Goal: Task Accomplishment & Management: Manage account settings

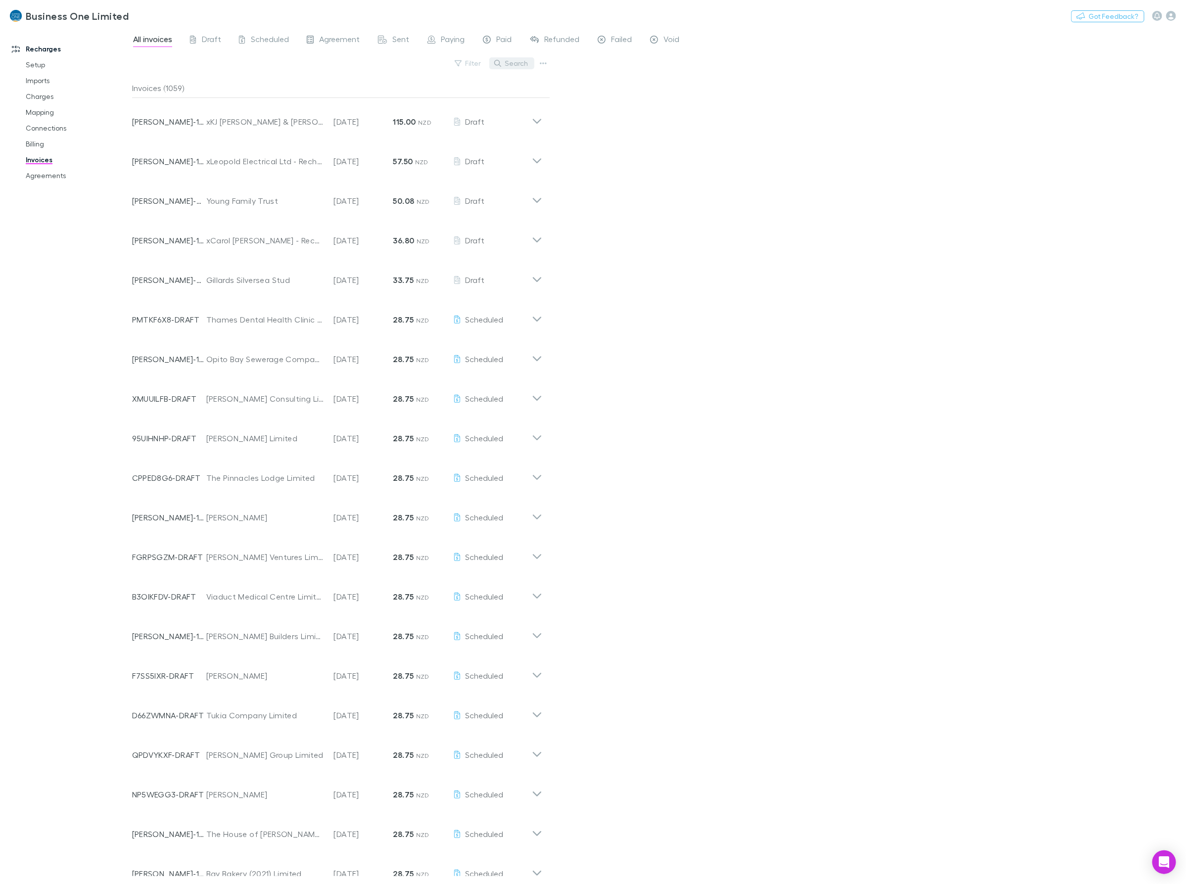
click at [513, 64] on button "Search" at bounding box center [511, 63] width 45 height 12
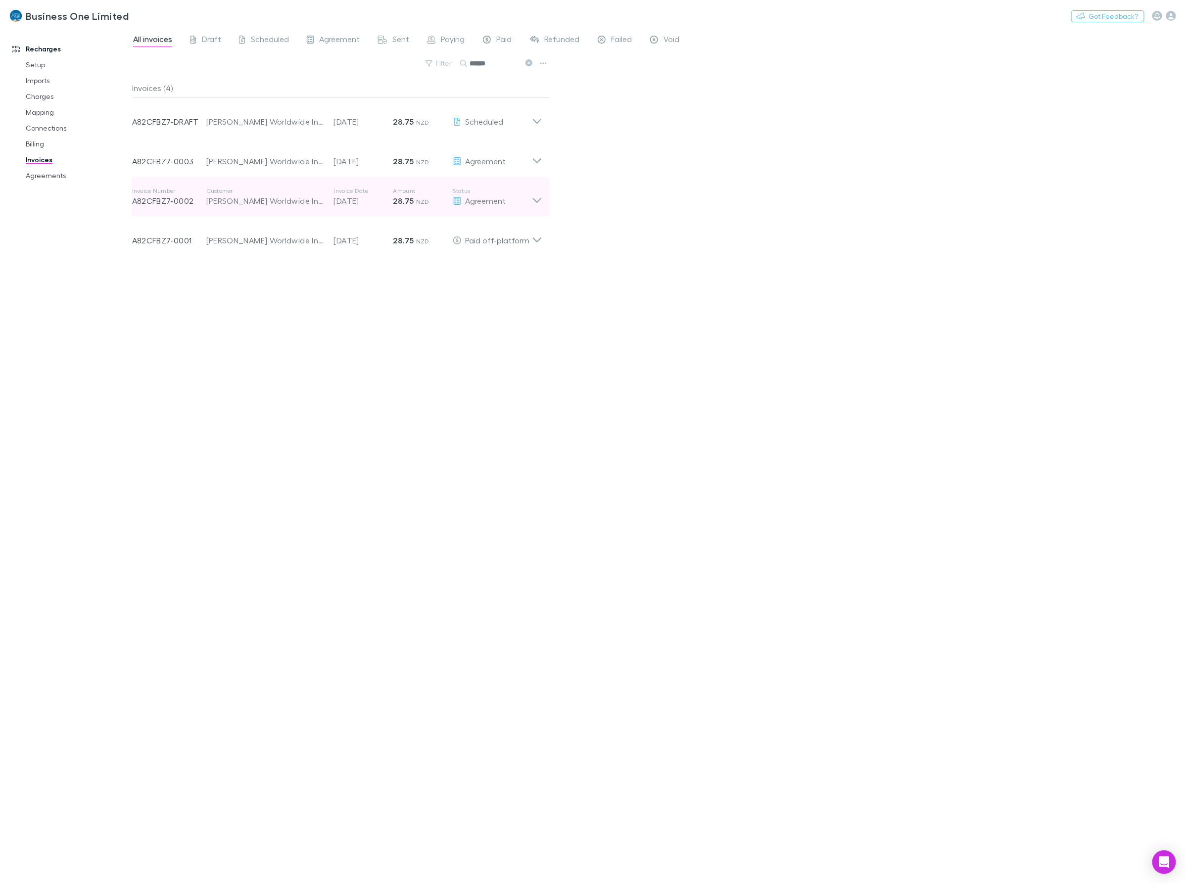
click at [541, 200] on icon at bounding box center [537, 197] width 10 height 20
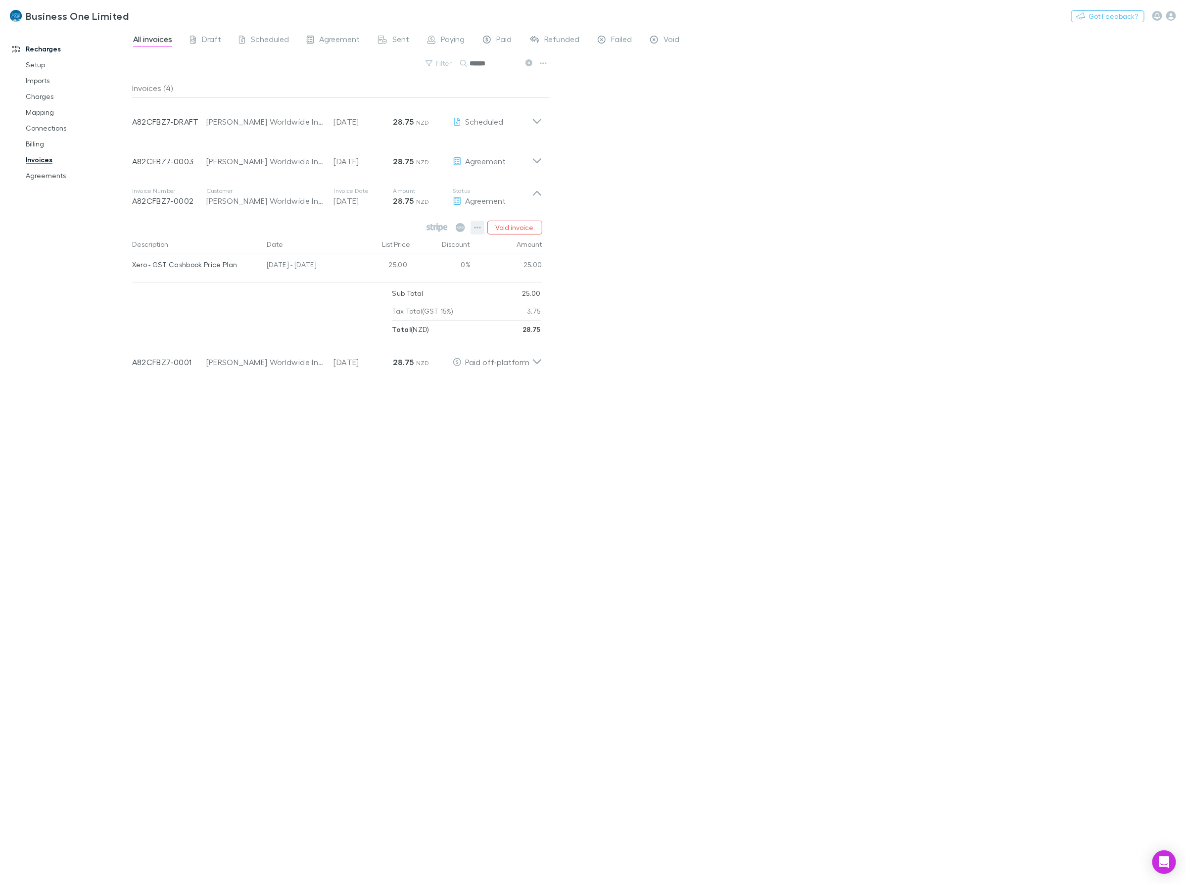
click at [480, 231] on icon "button" at bounding box center [477, 228] width 7 height 8
click at [387, 290] on p "Mark as paid" at bounding box center [417, 286] width 120 height 12
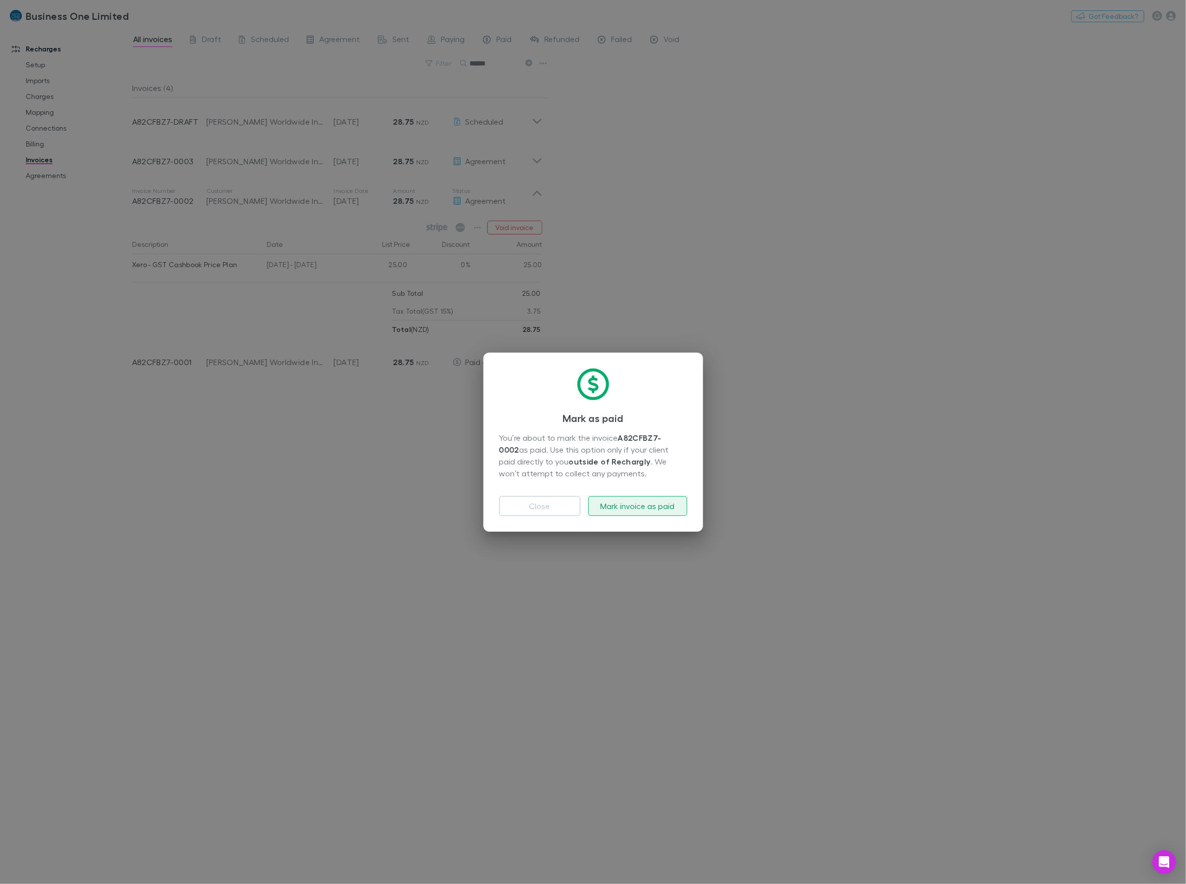
click at [644, 503] on button "Mark invoice as paid" at bounding box center [637, 506] width 99 height 20
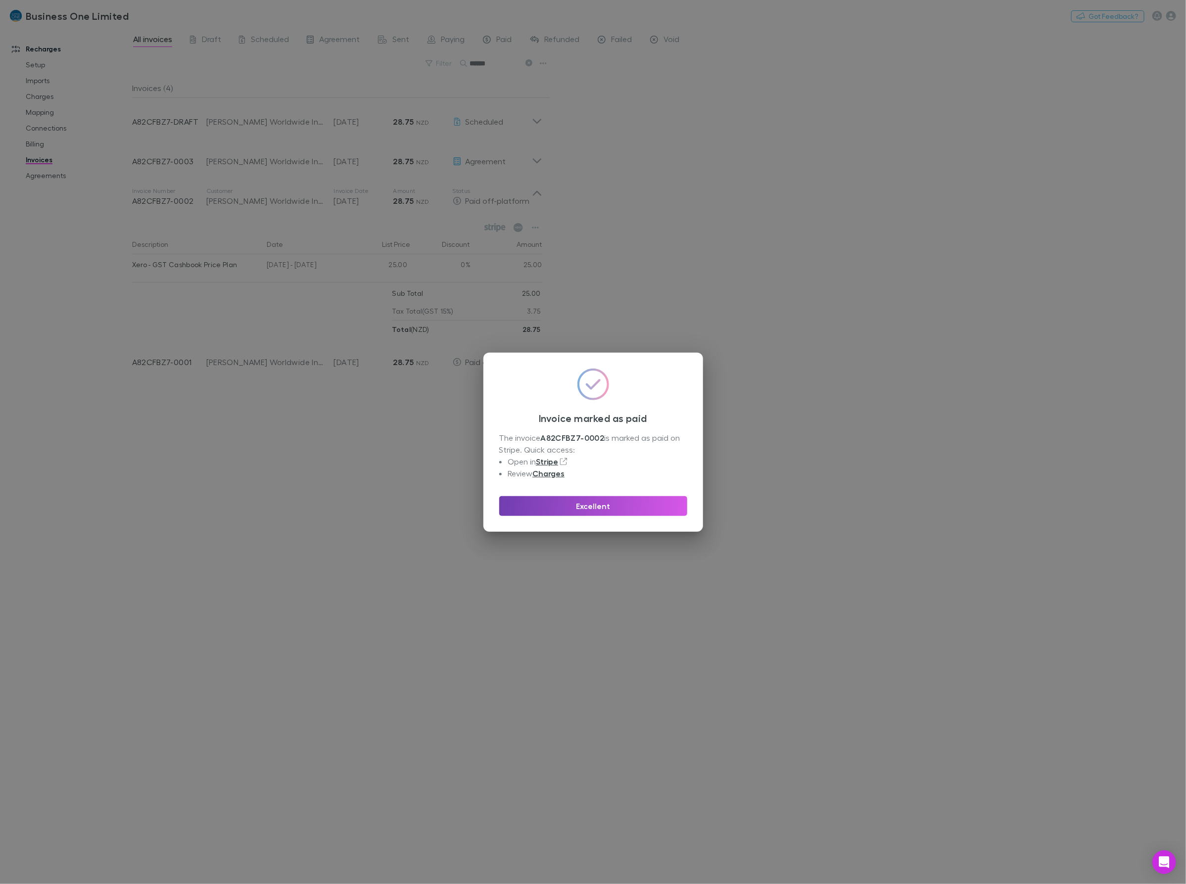
click at [582, 498] on button "Excellent" at bounding box center [593, 506] width 188 height 20
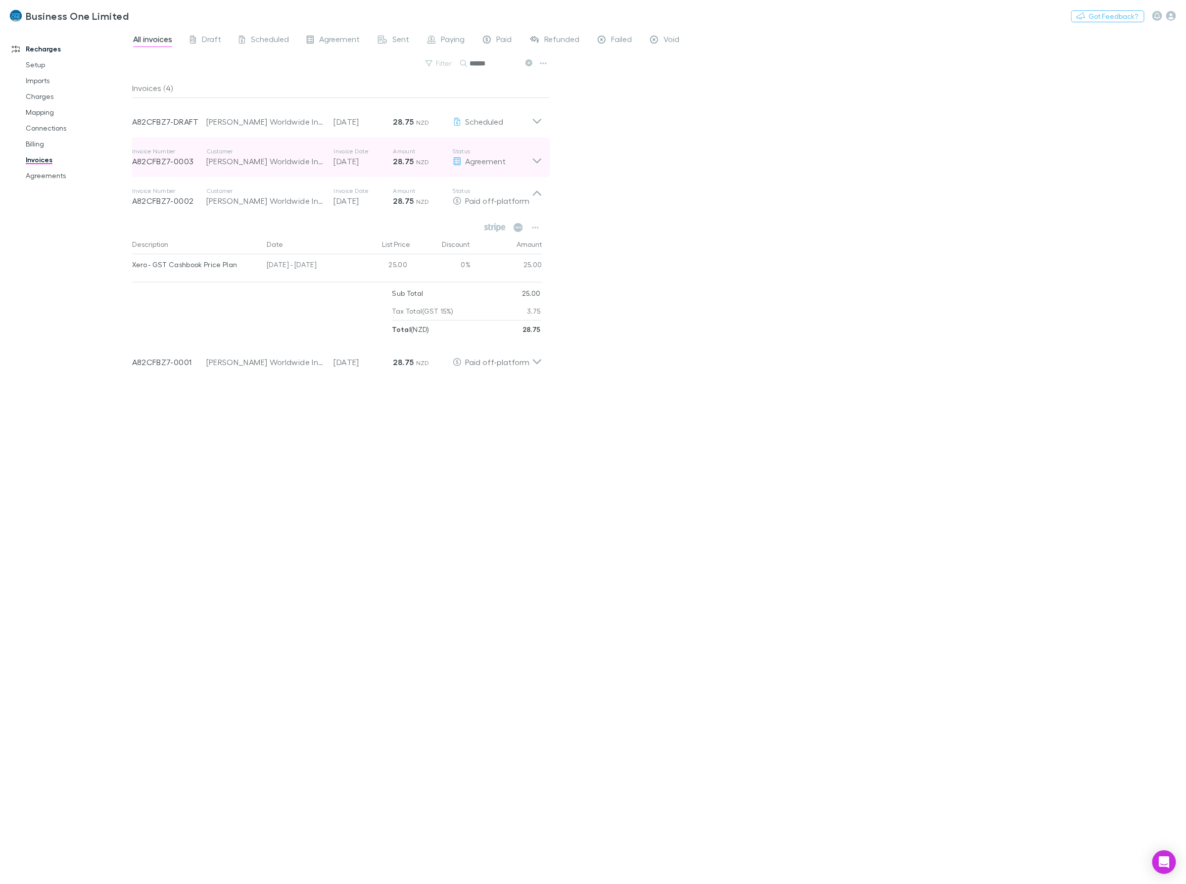
click at [532, 156] on icon at bounding box center [537, 157] width 10 height 20
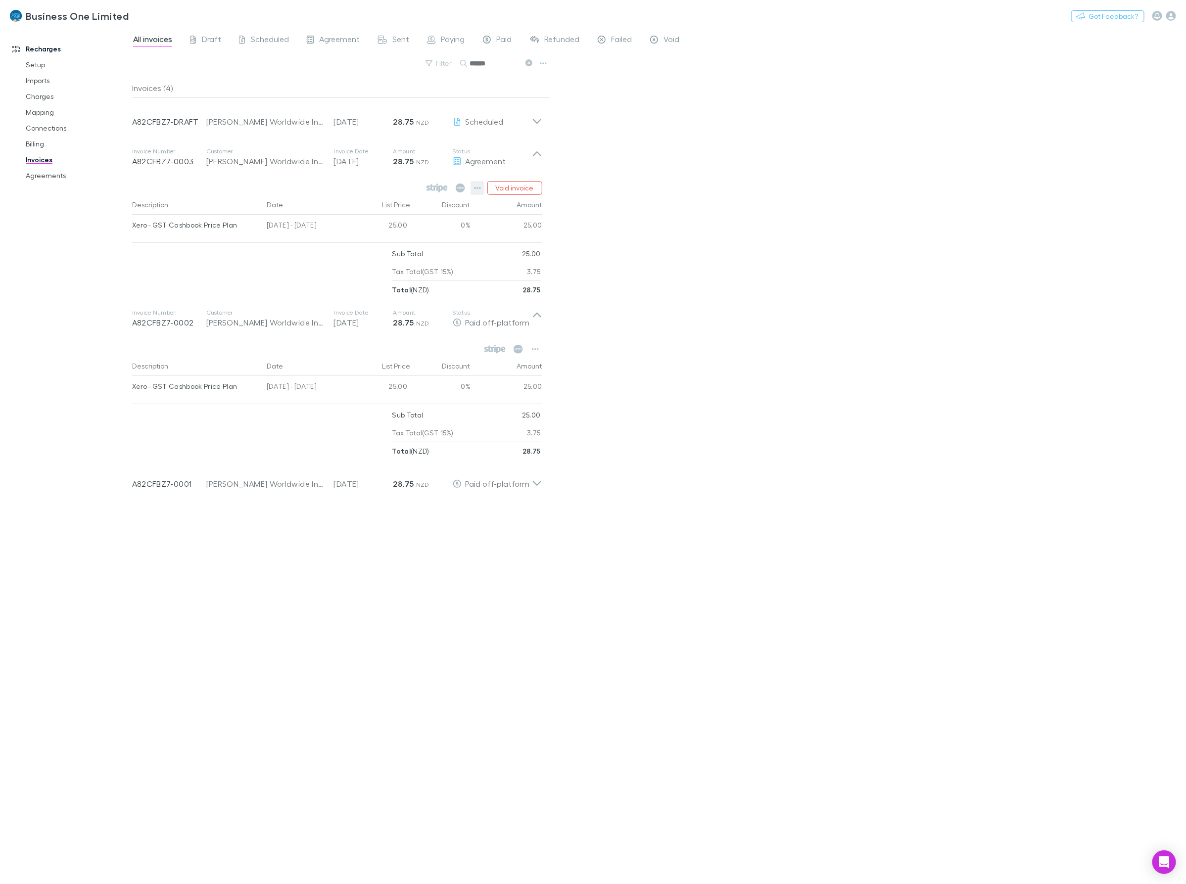
click at [482, 188] on button "button" at bounding box center [477, 188] width 14 height 14
click at [402, 248] on p "Mark as paid" at bounding box center [417, 246] width 120 height 12
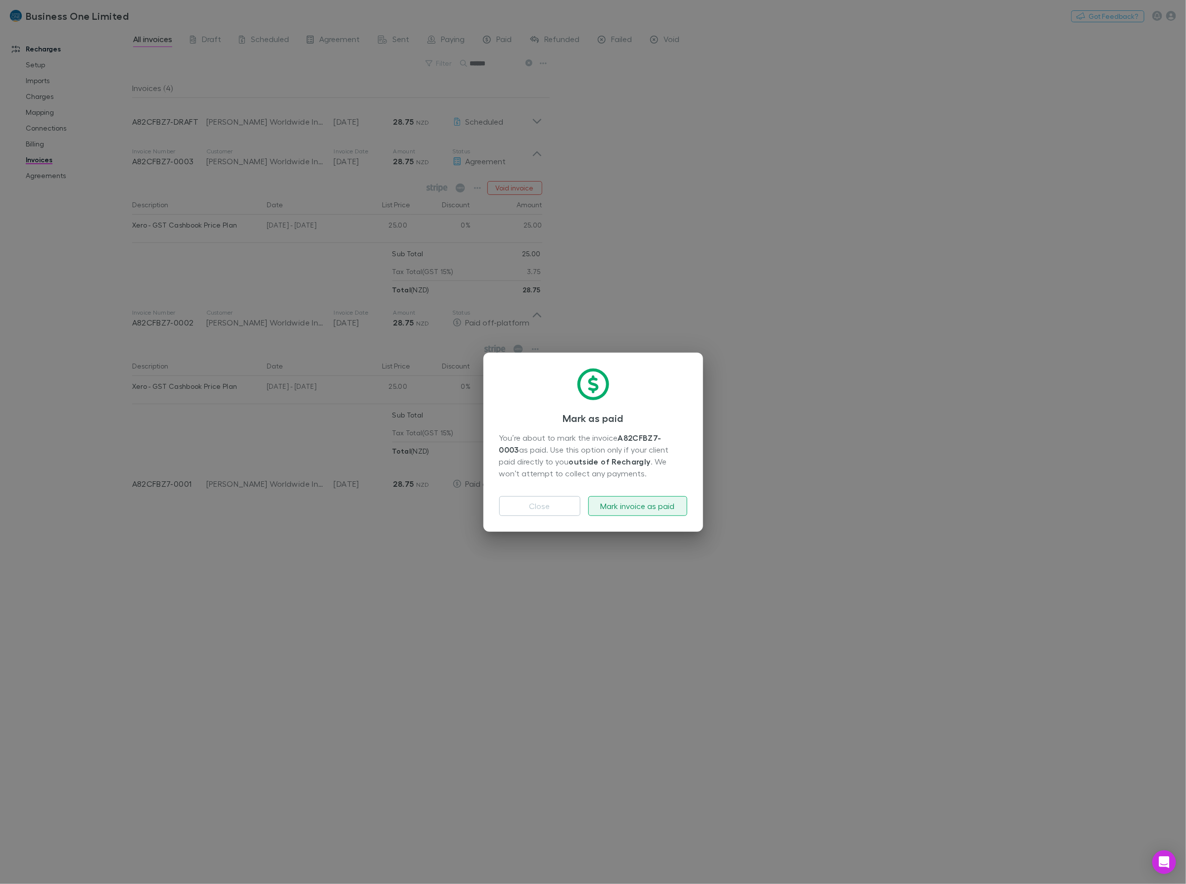
click at [616, 508] on button "Mark invoice as paid" at bounding box center [637, 506] width 99 height 20
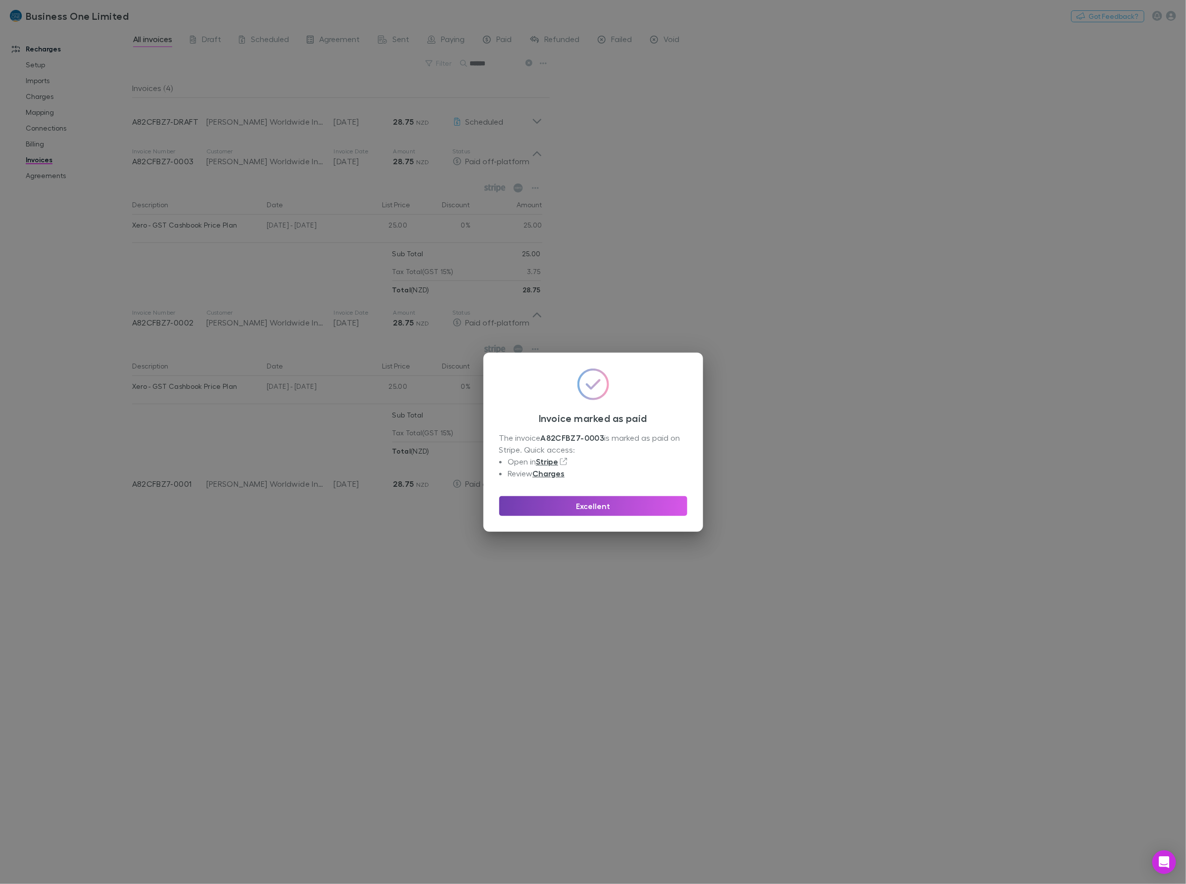
click at [639, 506] on button "Excellent" at bounding box center [593, 506] width 188 height 20
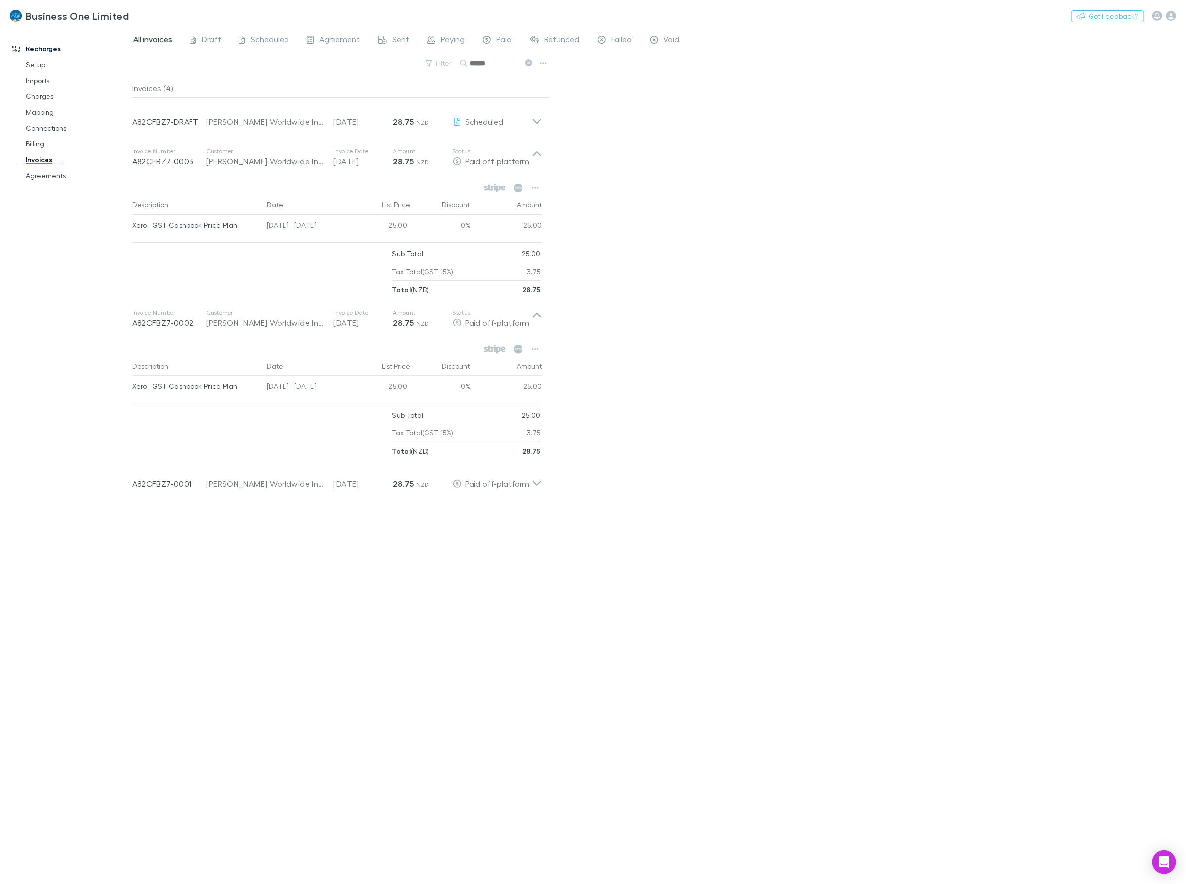
click at [815, 391] on div "All invoices Draft Scheduled Agreement Sent Paying Paid Refunded Failed Void Fi…" at bounding box center [659, 456] width 1054 height 856
click at [538, 161] on icon at bounding box center [537, 157] width 10 height 20
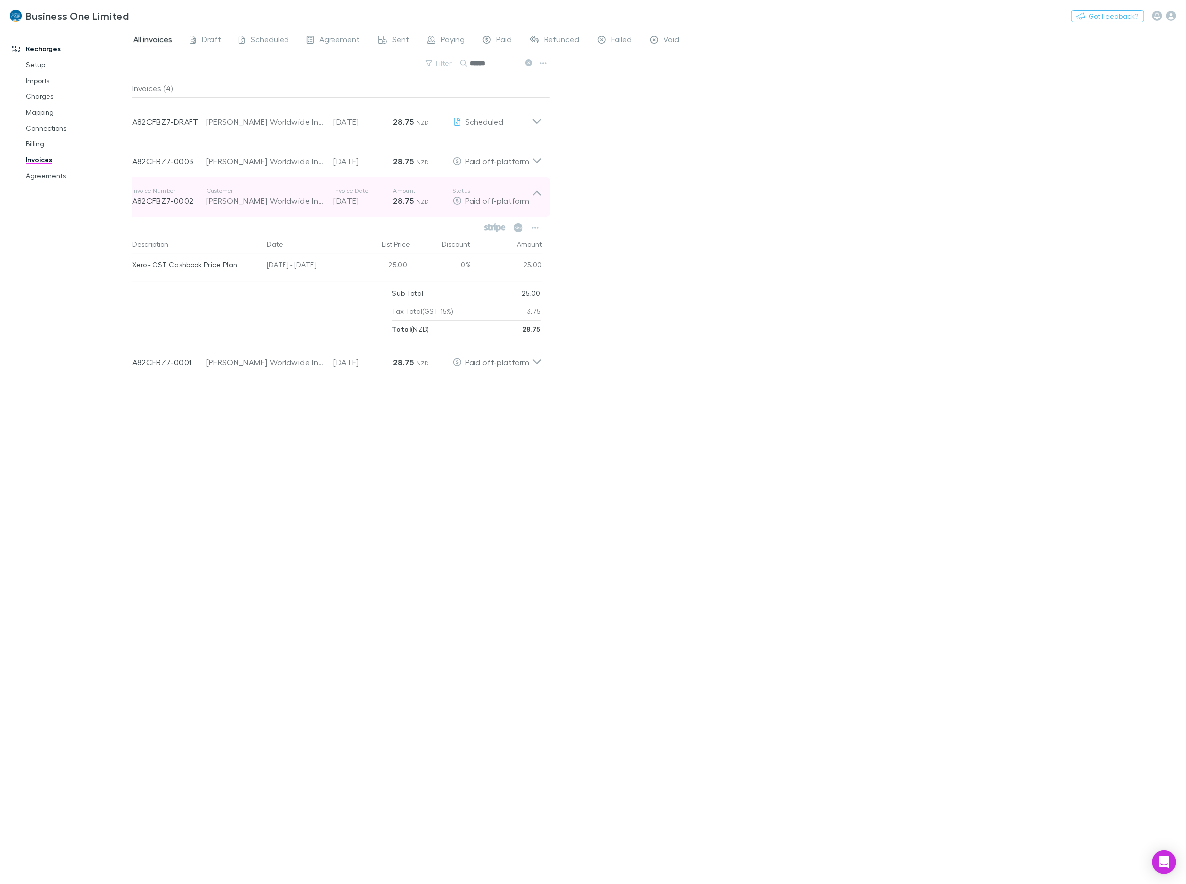
click at [533, 192] on icon at bounding box center [537, 197] width 10 height 20
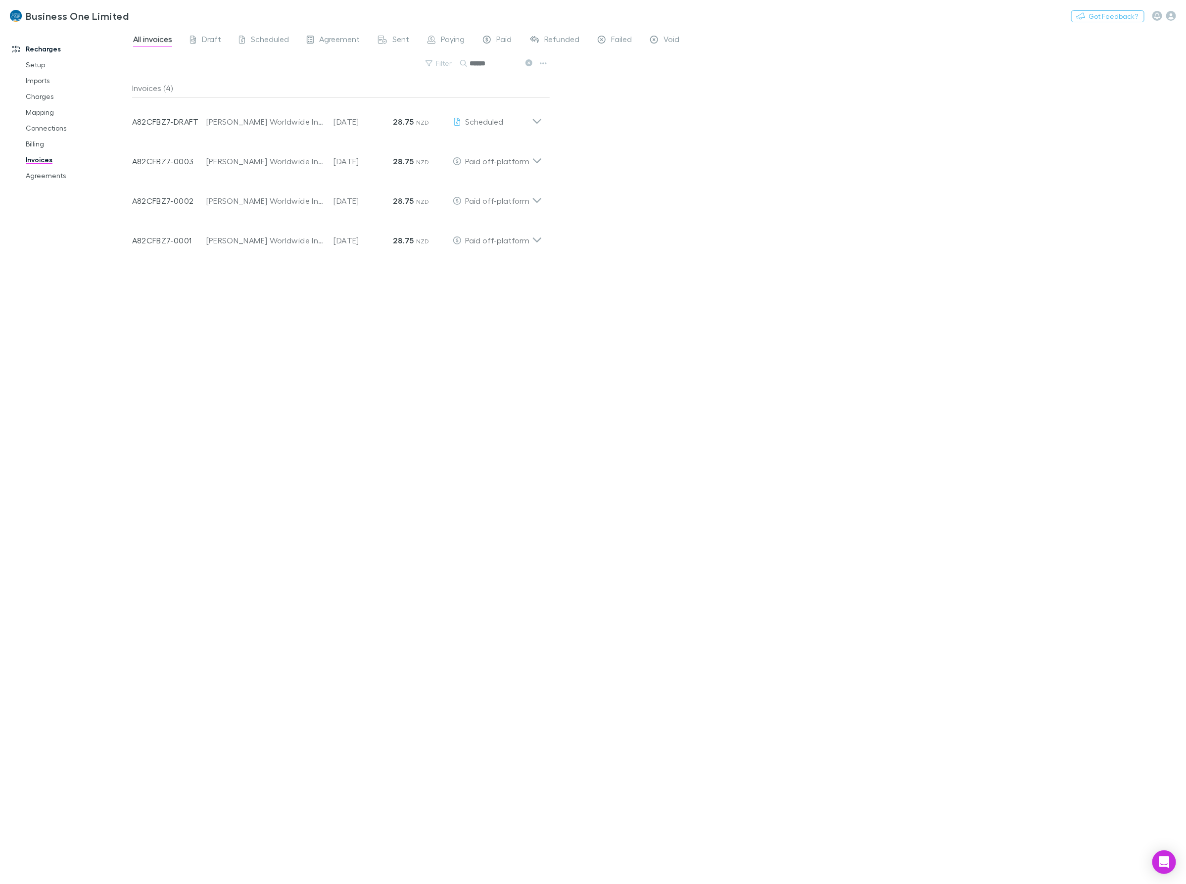
click at [652, 193] on div "All invoices Draft Scheduled Agreement Sent Paying Paid Refunded Failed Void Fi…" at bounding box center [659, 456] width 1054 height 856
drag, startPoint x: 495, startPoint y: 60, endPoint x: 271, endPoint y: 85, distance: 225.5
click at [273, 85] on div "All invoices Draft Scheduled Agreement Sent Paying Paid Refunded Failed Void Fi…" at bounding box center [659, 456] width 1054 height 856
type input "*****"
click at [546, 198] on div "Invoice Number OALKFKCR-0002 Customer [PERSON_NAME] Invoice Date [DATE] Amount …" at bounding box center [337, 197] width 426 height 40
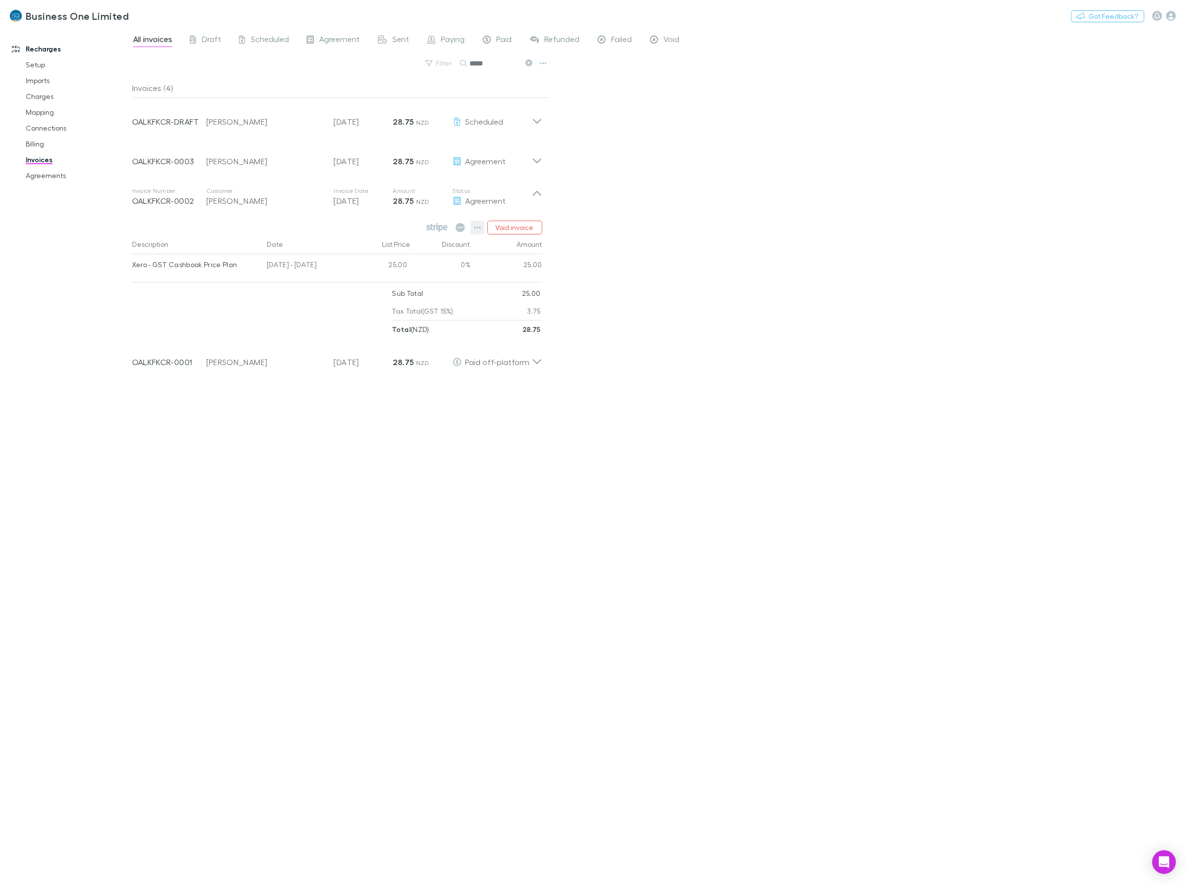
click at [477, 228] on icon "button" at bounding box center [477, 228] width 7 height 2
click at [389, 287] on p "Mark as paid" at bounding box center [417, 286] width 120 height 12
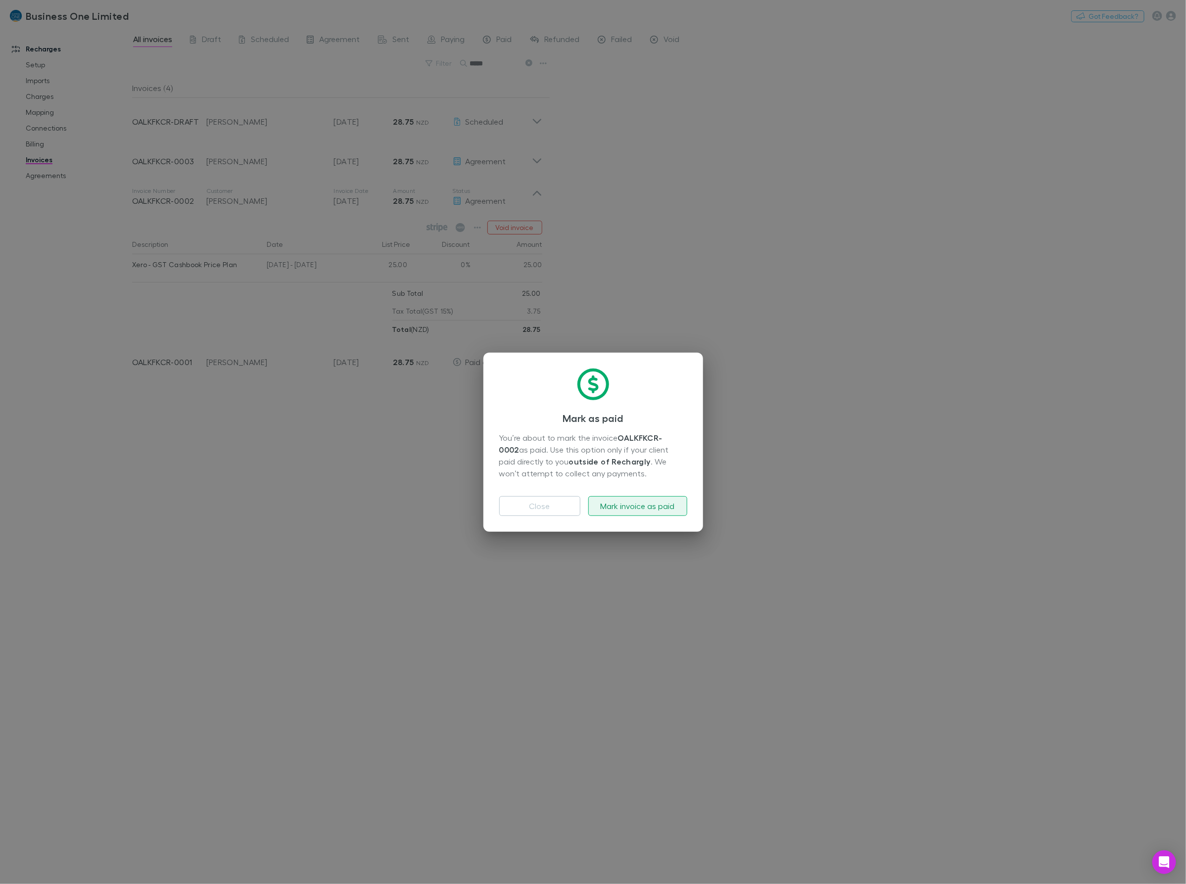
click at [617, 512] on button "Mark invoice as paid" at bounding box center [637, 506] width 99 height 20
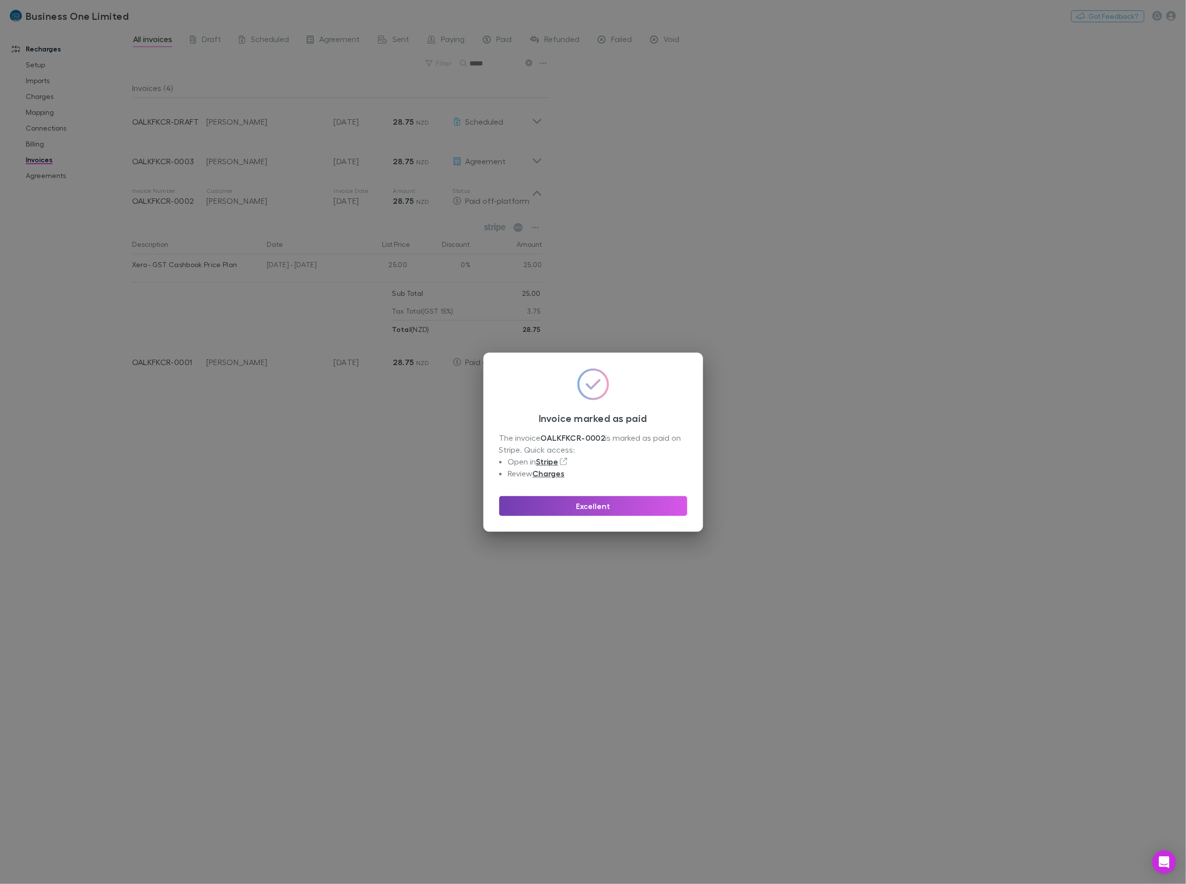
click at [643, 506] on button "Excellent" at bounding box center [593, 506] width 188 height 20
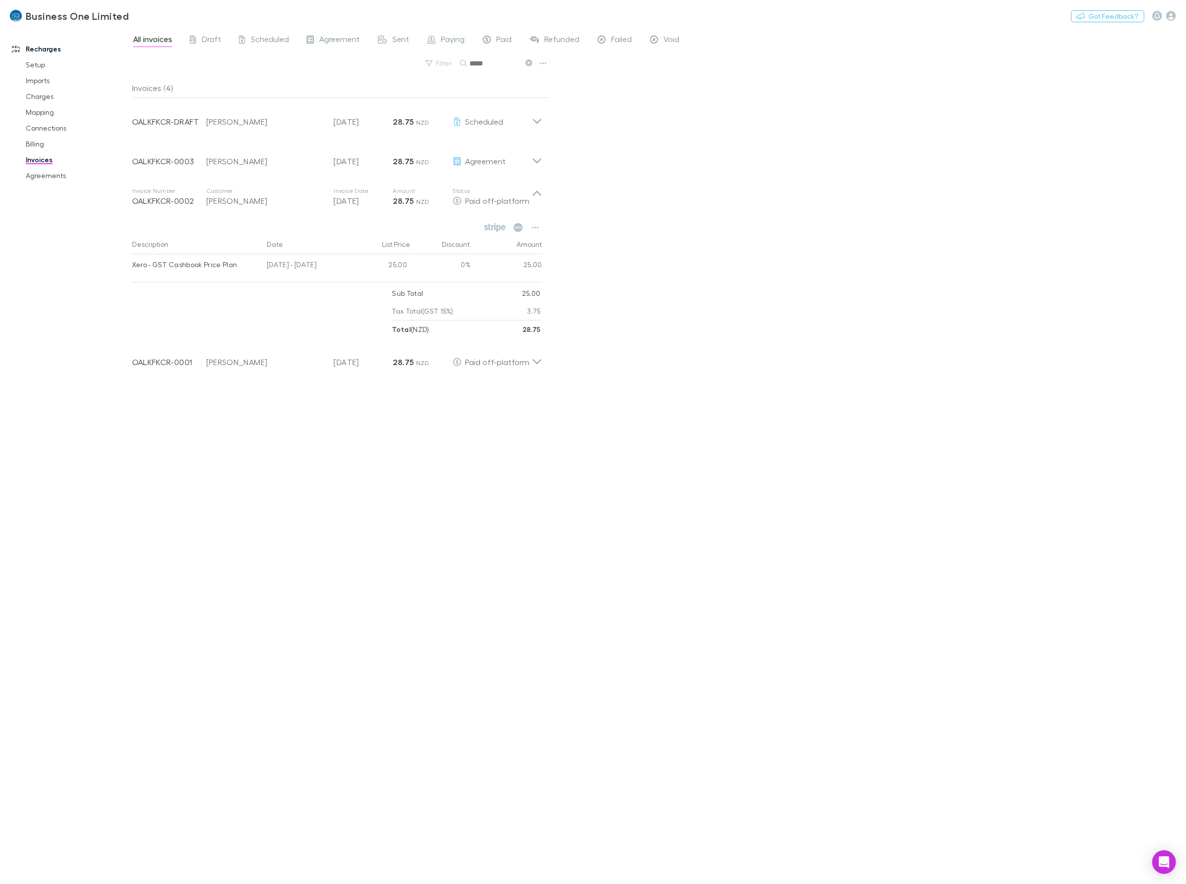
drag, startPoint x: 503, startPoint y: 61, endPoint x: 364, endPoint y: 94, distance: 143.5
click at [365, 94] on div "All invoices Draft Scheduled Agreement Sent Paying Paid Refunded Failed Void Fi…" at bounding box center [659, 456] width 1054 height 856
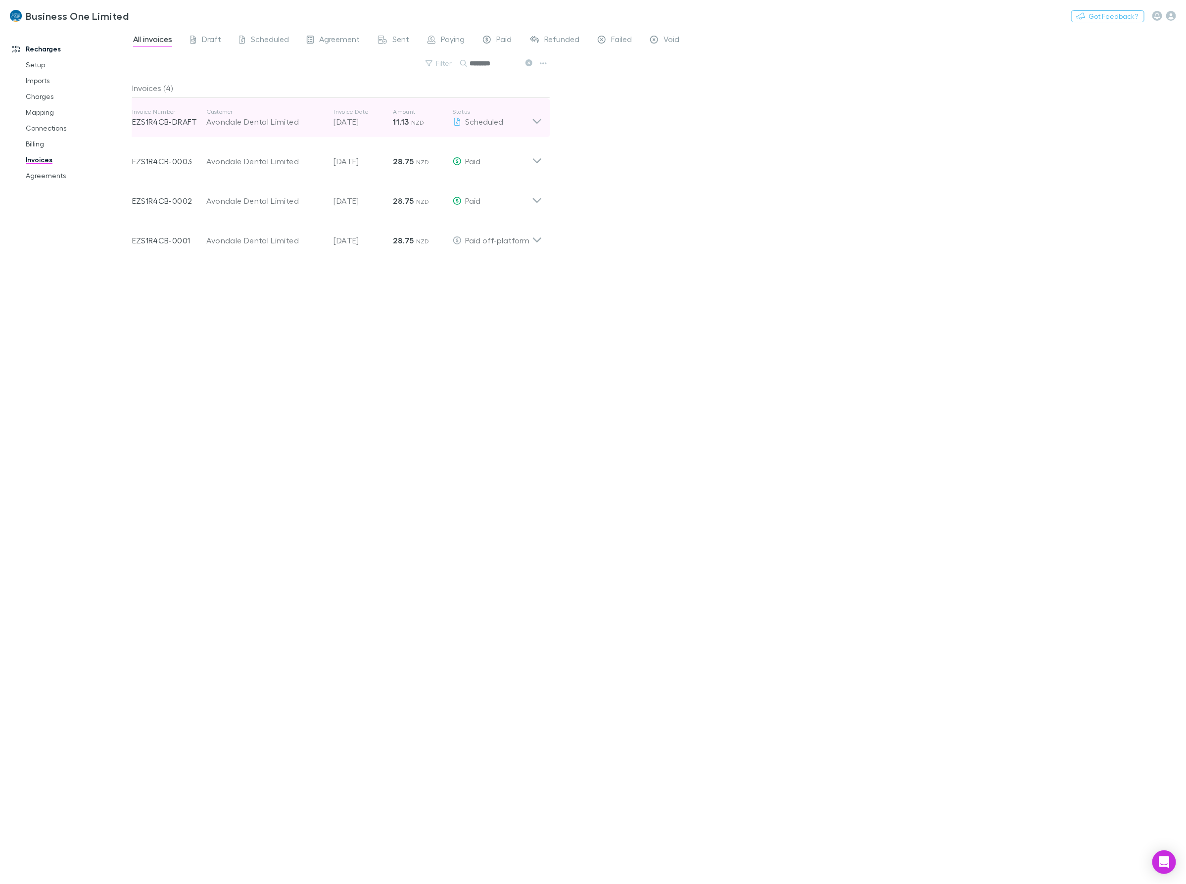
click at [542, 125] on icon at bounding box center [537, 118] width 10 height 20
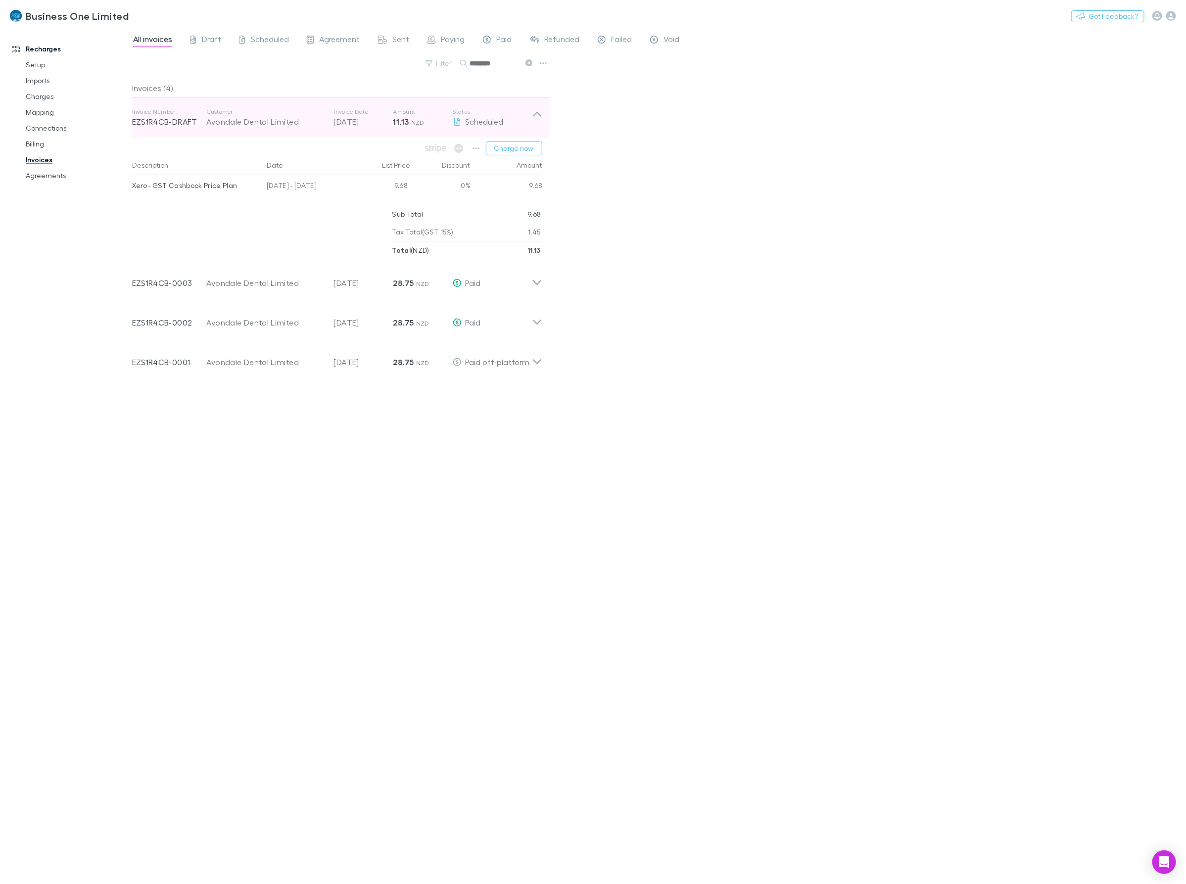
click at [542, 125] on icon at bounding box center [537, 118] width 10 height 20
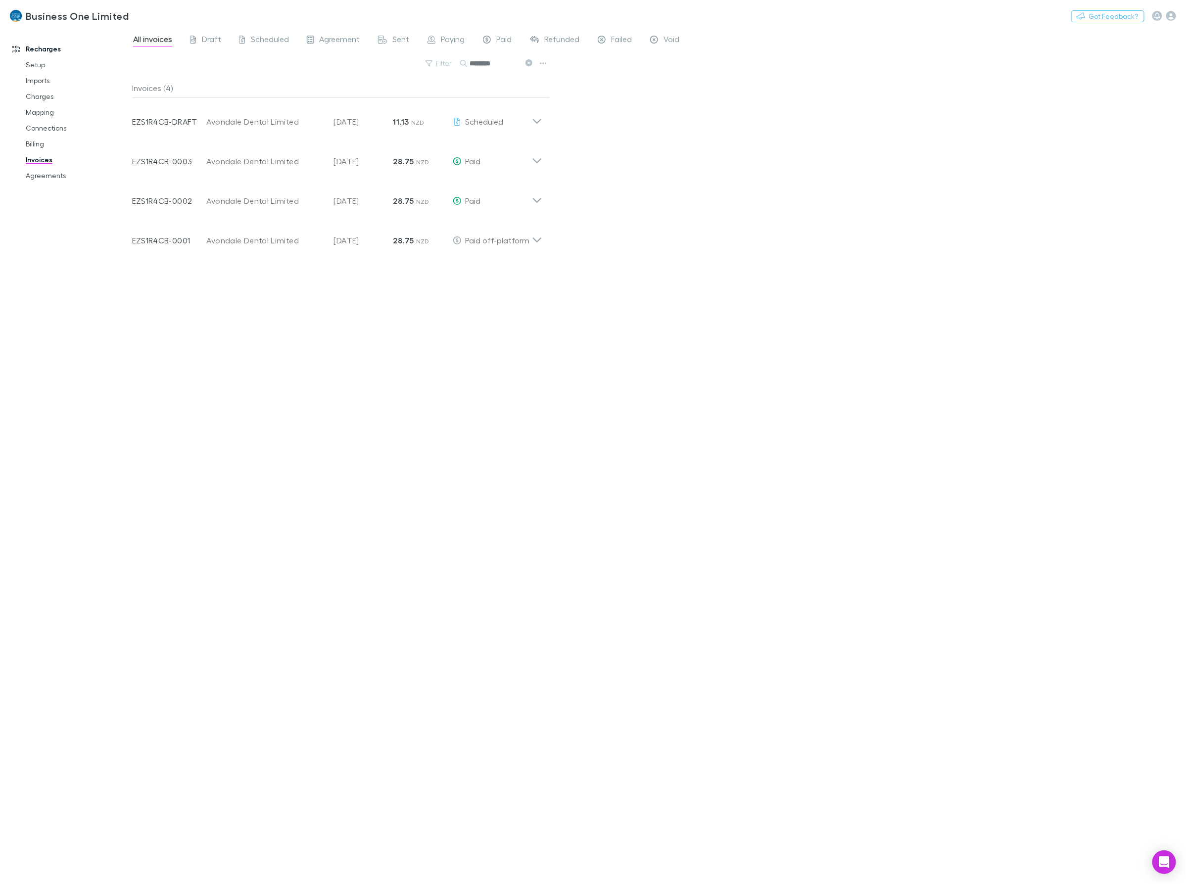
click at [505, 65] on input "********" at bounding box center [494, 63] width 49 height 14
click at [224, 753] on div "Invoices (4) Invoice Number EZS1R4CB-DRAFT Customer Avondale Dental Limited Inv…" at bounding box center [341, 477] width 418 height 798
click at [859, 497] on div "All invoices Draft Scheduled Agreement Sent Paying Paid Refunded Failed Void Fi…" at bounding box center [659, 456] width 1054 height 856
drag, startPoint x: 496, startPoint y: 61, endPoint x: 245, endPoint y: 85, distance: 251.9
click at [257, 84] on div "All invoices Draft Scheduled Agreement Sent Paying Paid Refunded Failed Void Fi…" at bounding box center [659, 456] width 1054 height 856
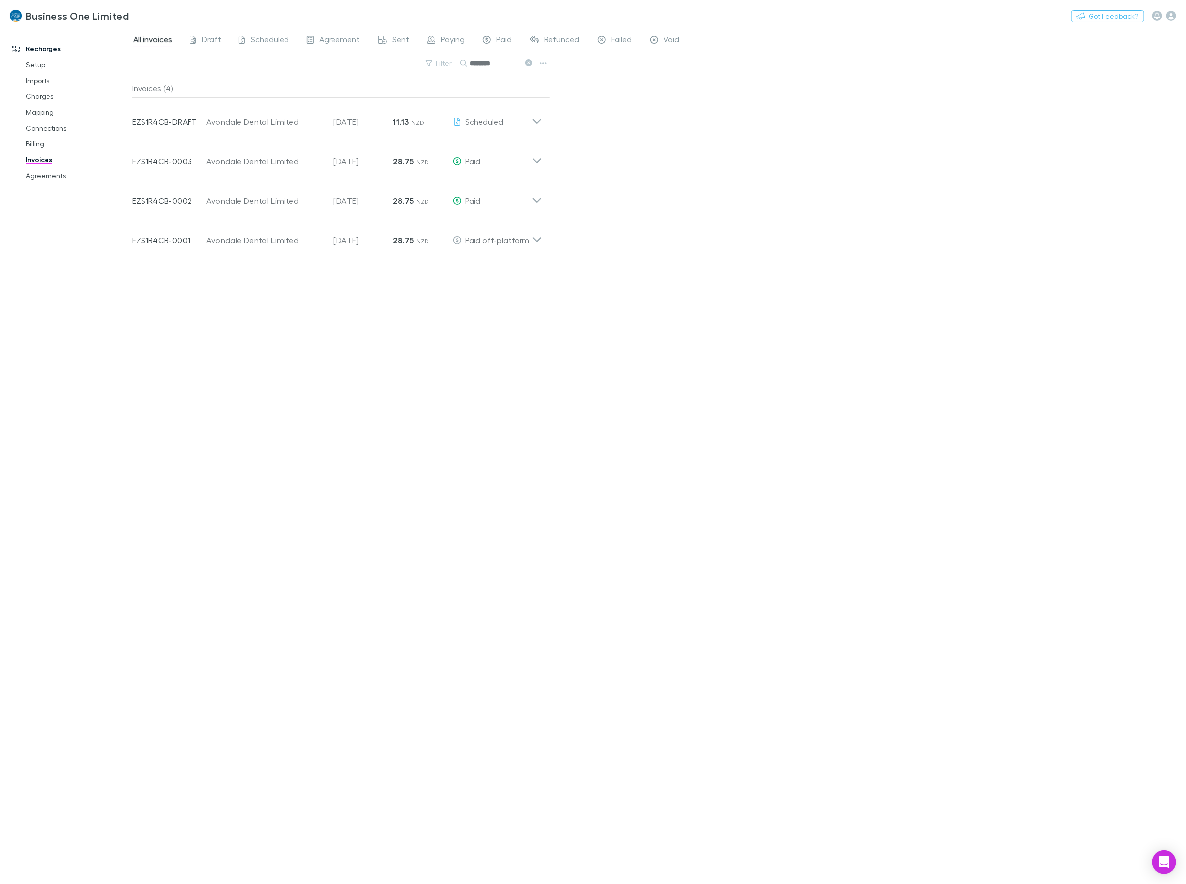
type input "*"
type input "******"
click at [546, 157] on div "Invoice Number LNHQVN5G-0003 Customer [PERSON_NAME] Invoice Date [DATE] Amount …" at bounding box center [337, 158] width 426 height 40
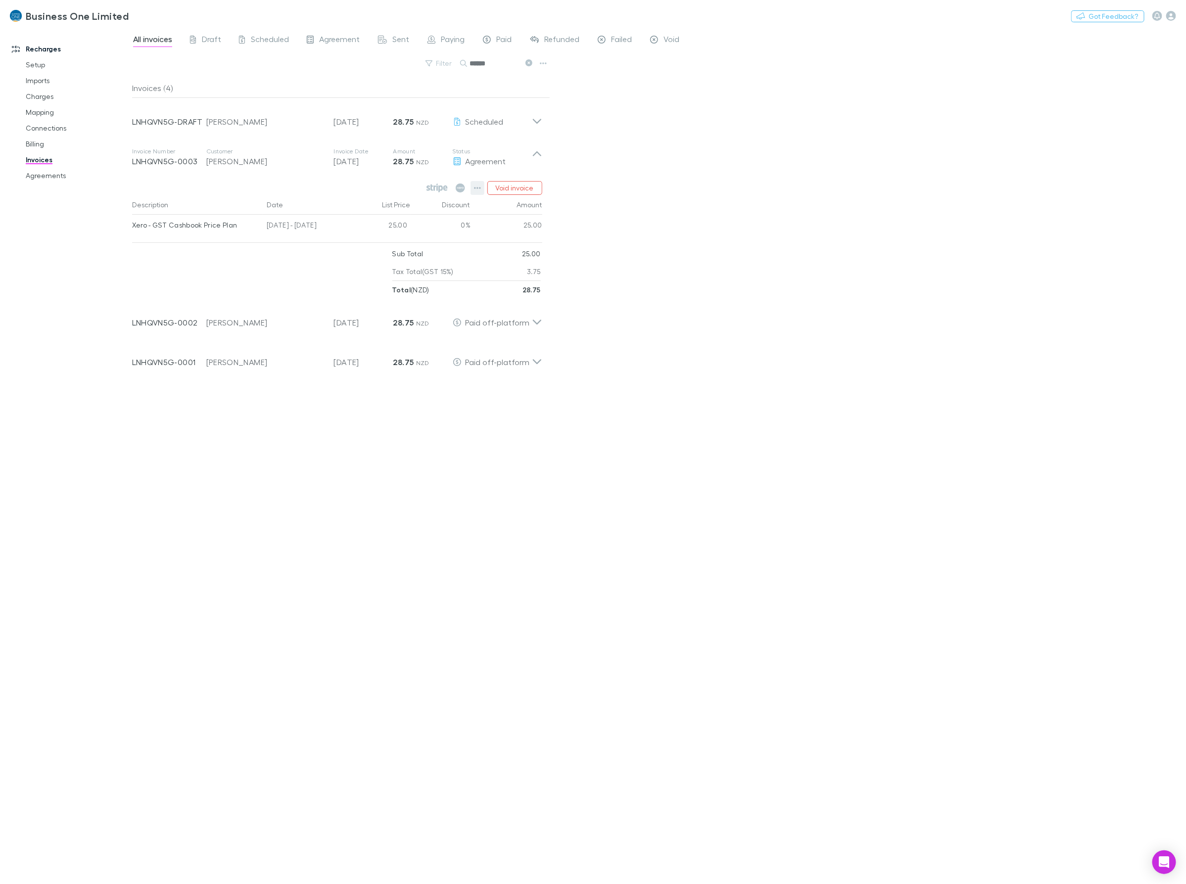
click at [474, 189] on icon "button" at bounding box center [477, 188] width 7 height 8
click at [406, 246] on p "Mark as paid" at bounding box center [417, 246] width 120 height 12
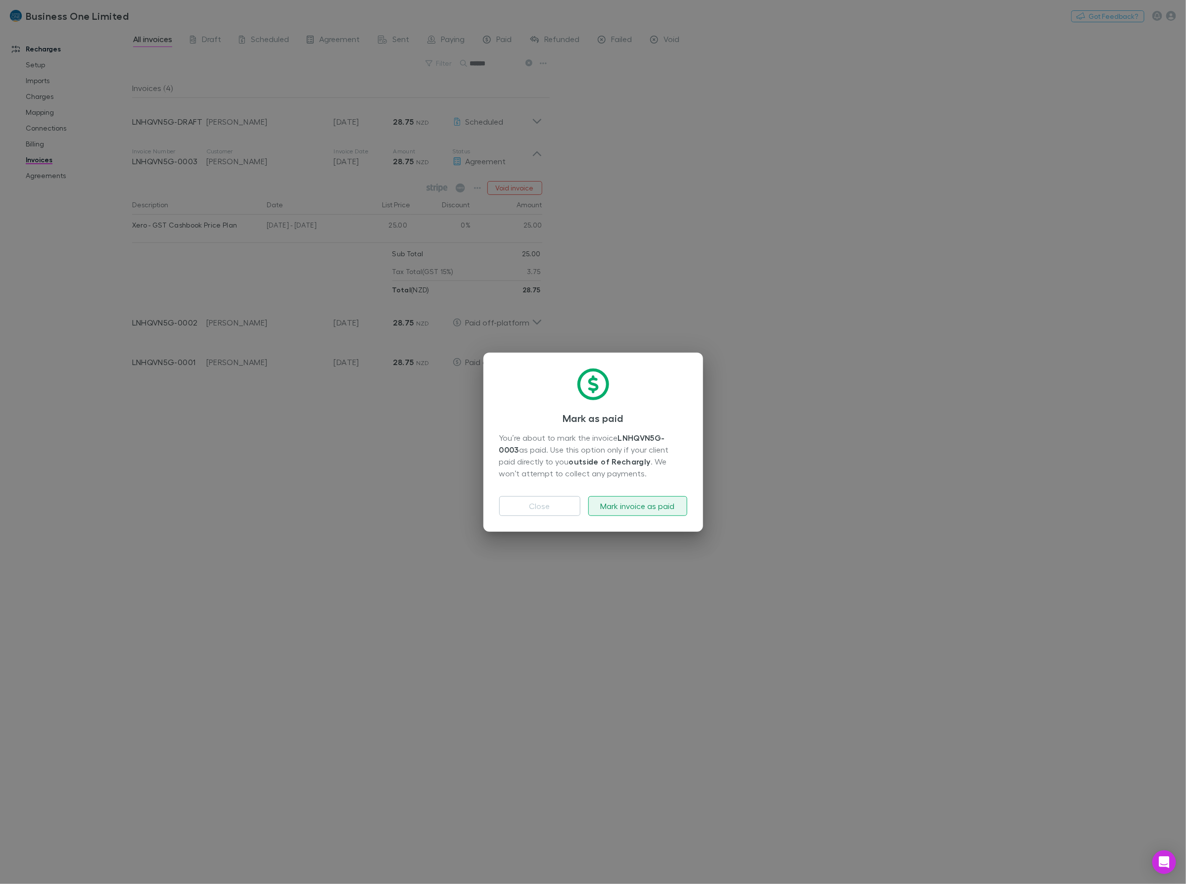
click at [626, 507] on button "Mark invoice as paid" at bounding box center [637, 506] width 99 height 20
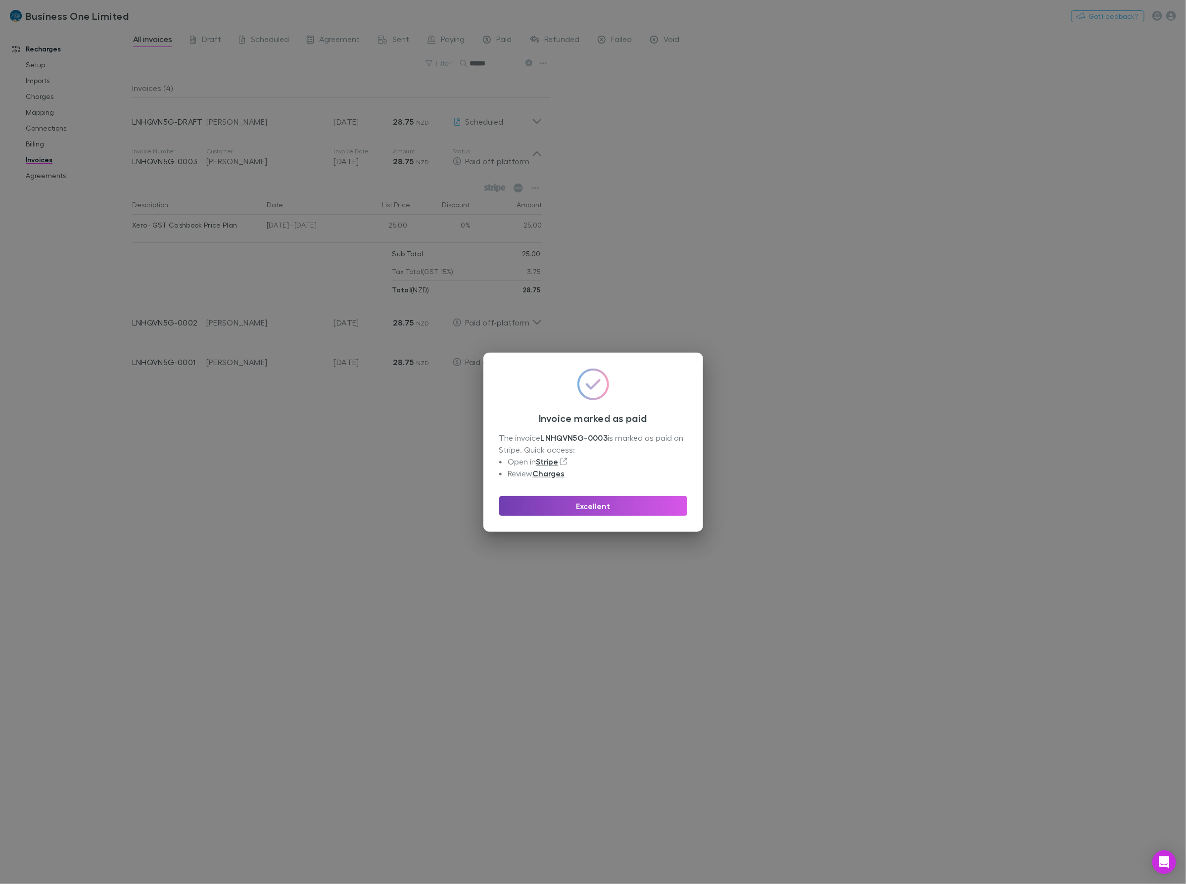
click at [654, 503] on button "Excellent" at bounding box center [593, 506] width 188 height 20
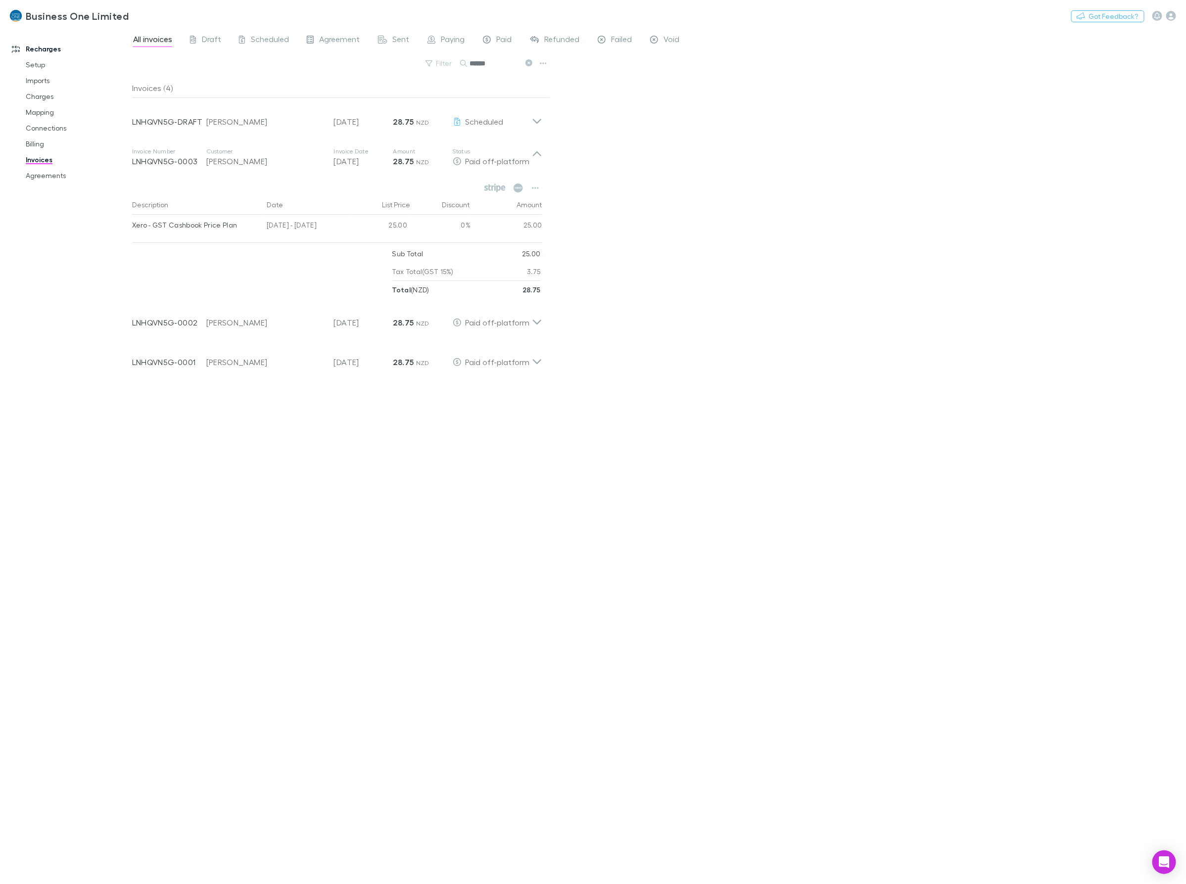
drag, startPoint x: 360, startPoint y: 627, endPoint x: 334, endPoint y: 653, distance: 36.7
click at [361, 627] on div "Invoices (4) Invoice Number LNHQVN5G-DRAFT Customer [PERSON_NAME] Invoice Date …" at bounding box center [341, 477] width 418 height 798
